Goal: Register for event/course

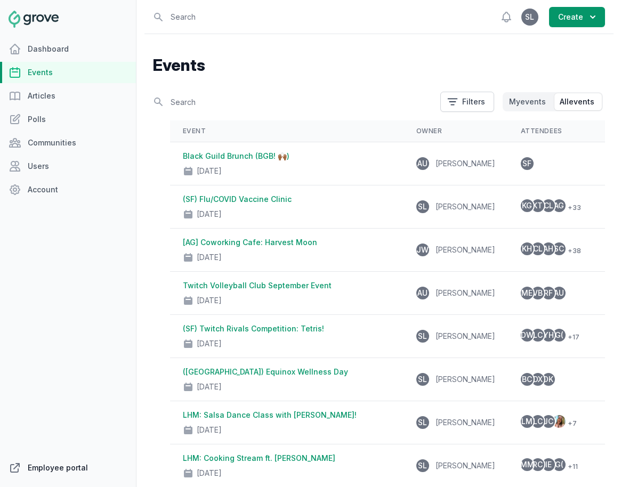
click at [55, 470] on link "Employee portal" at bounding box center [68, 468] width 136 height 21
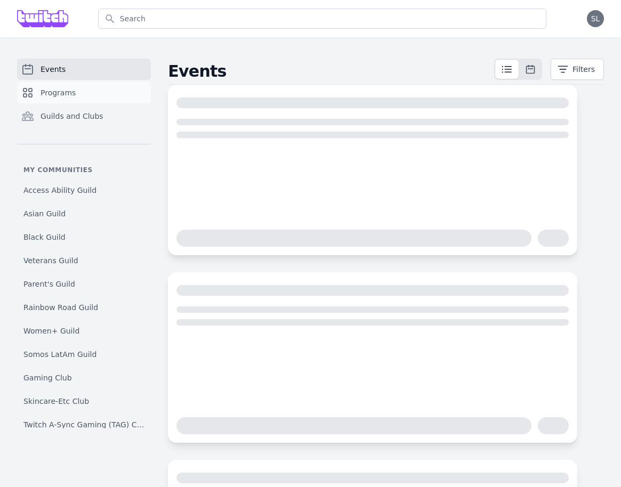
click at [69, 98] on span "Programs" at bounding box center [58, 92] width 35 height 11
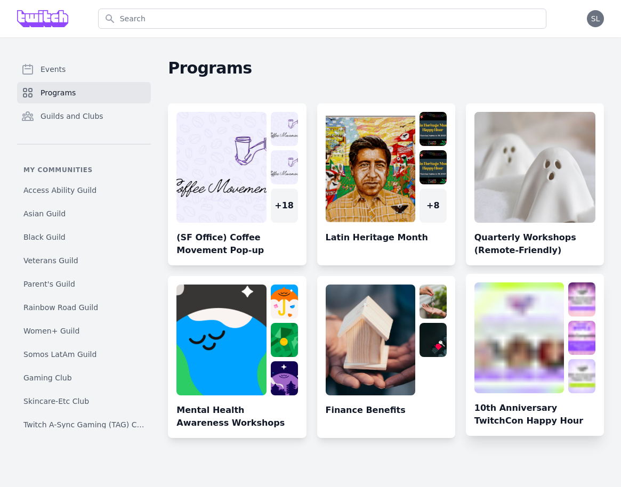
click at [547, 326] on link at bounding box center [535, 360] width 138 height 154
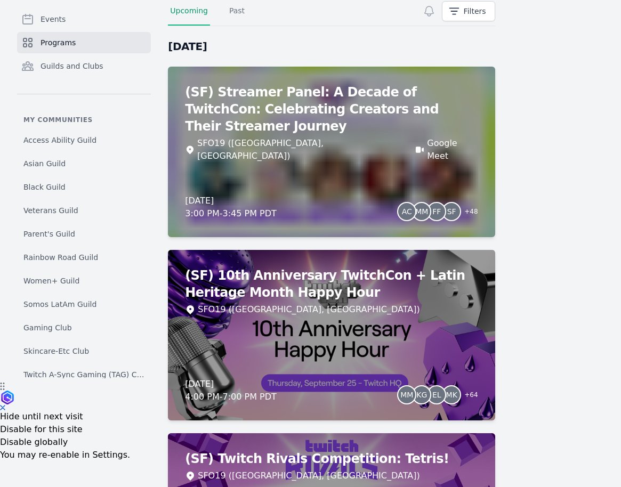
scroll to position [107, 0]
